Goal: Task Accomplishment & Management: Manage account settings

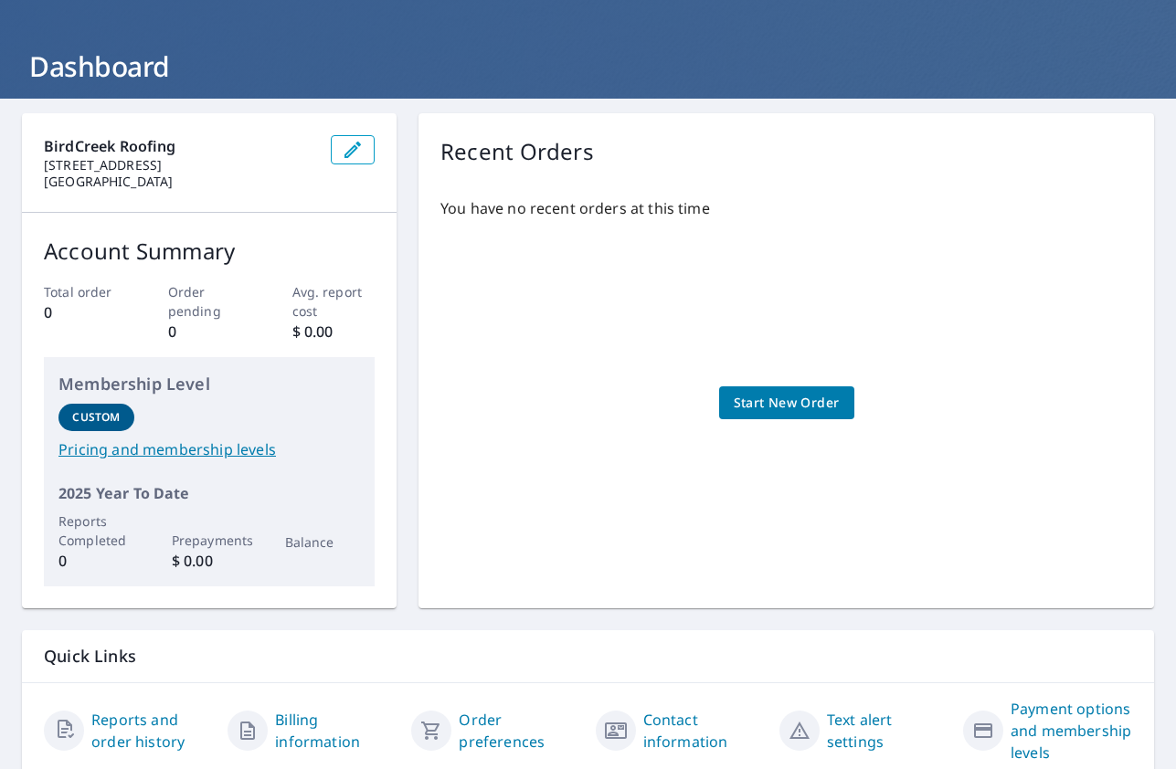
scroll to position [141, 0]
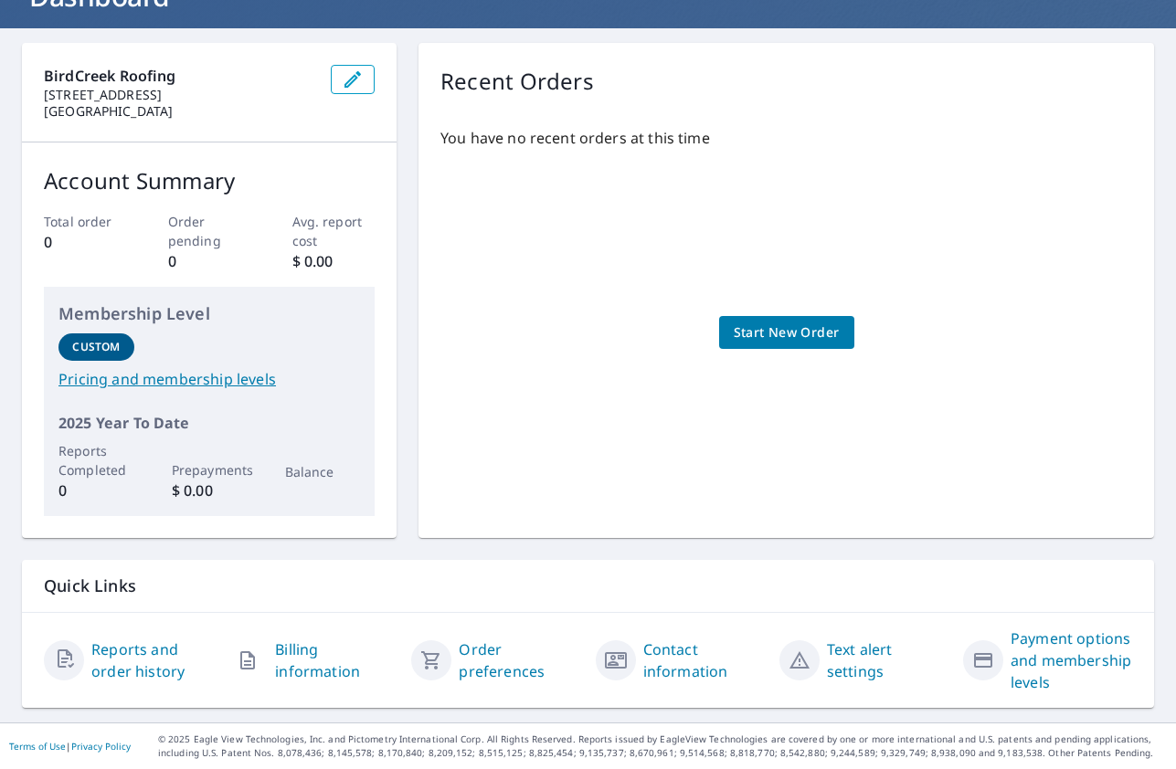
click at [266, 652] on button "button" at bounding box center [247, 660] width 40 height 40
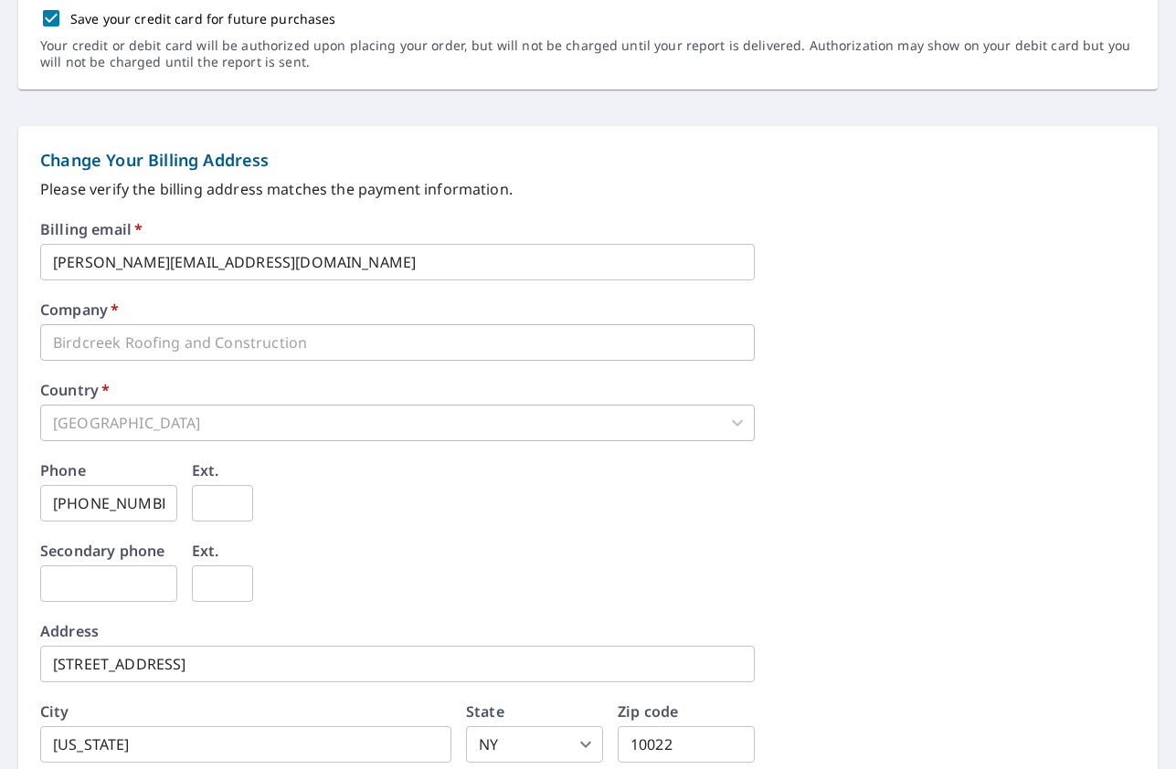
scroll to position [330, 0]
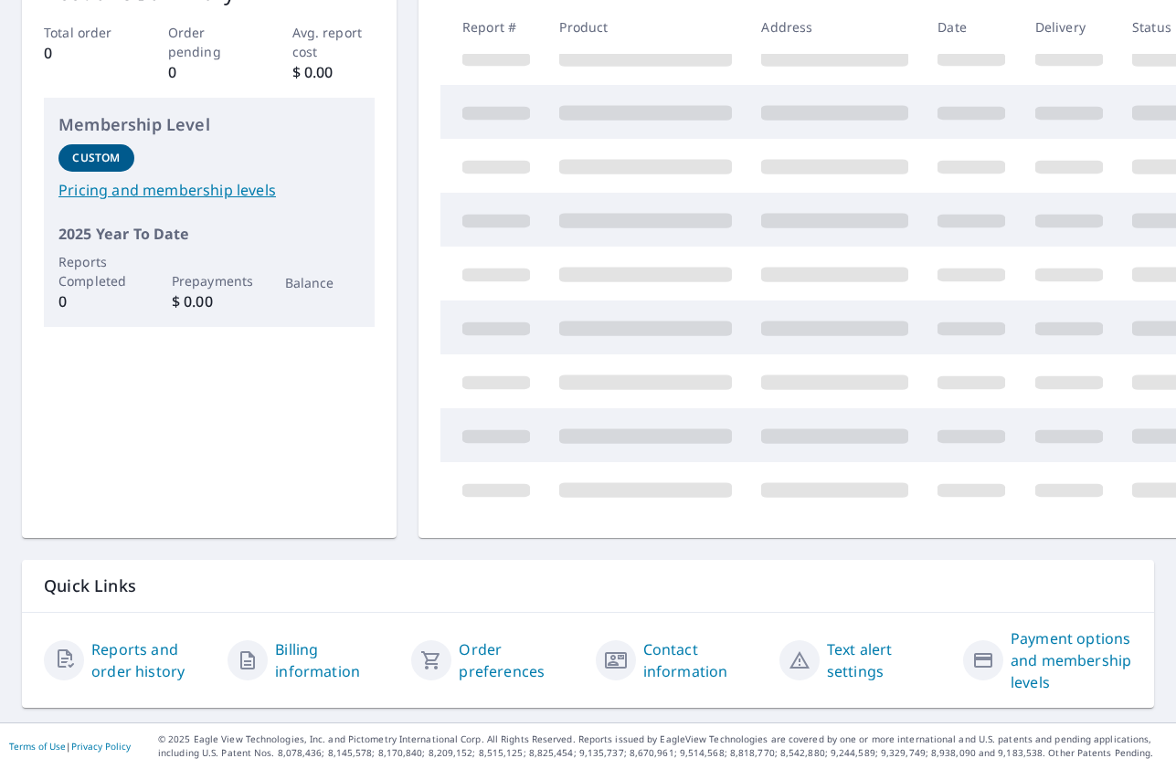
click at [155, 650] on link "Reports and order history" at bounding box center [151, 660] width 121 height 44
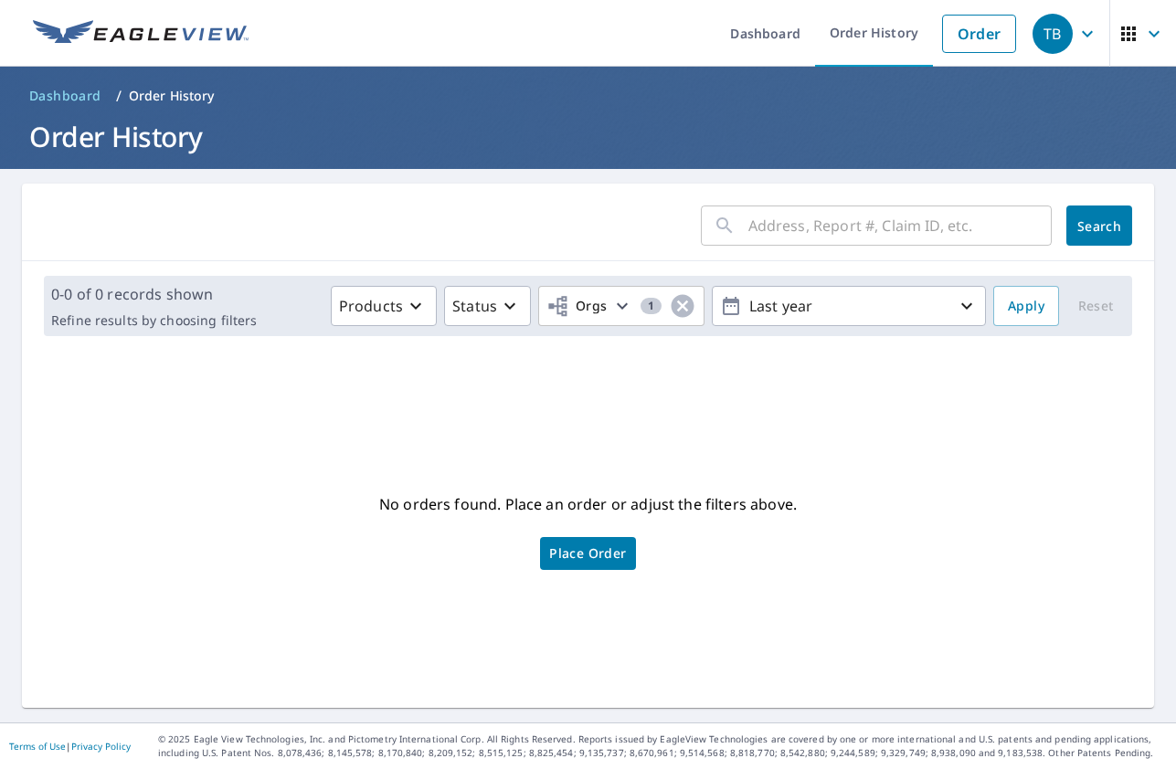
click at [47, 91] on span "Dashboard" at bounding box center [65, 96] width 72 height 18
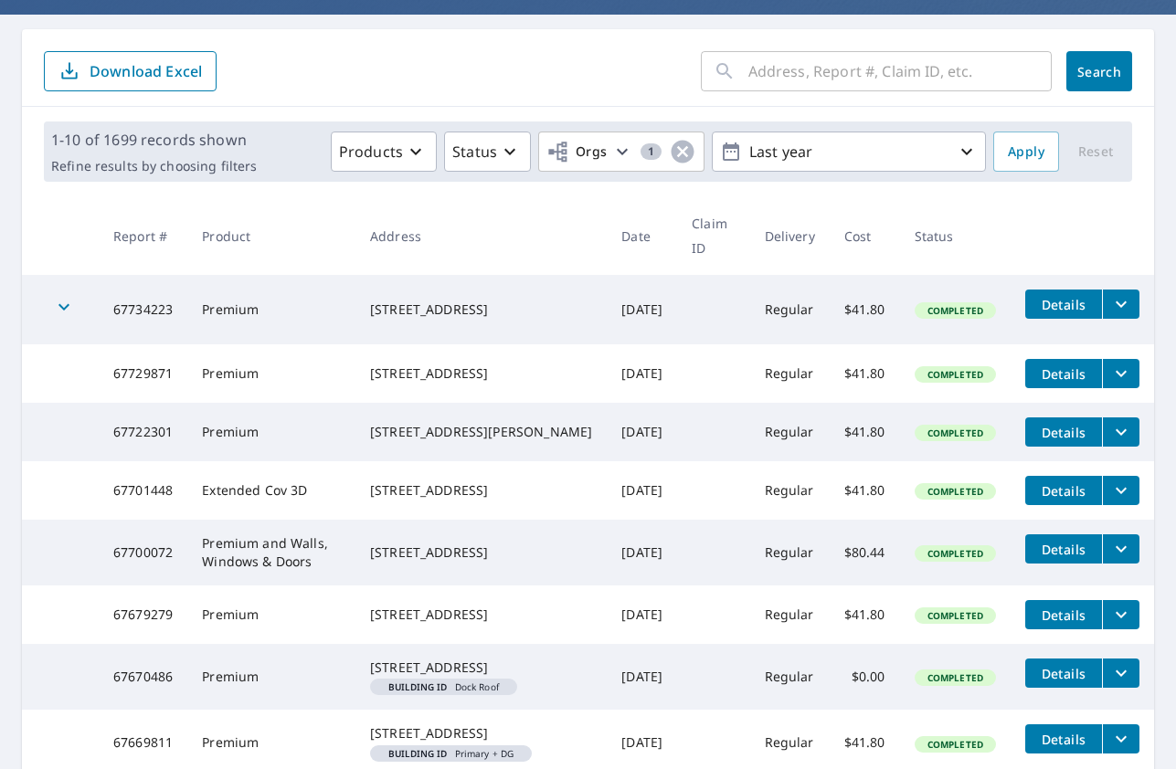
scroll to position [166, 0]
